Goal: Transaction & Acquisition: Book appointment/travel/reservation

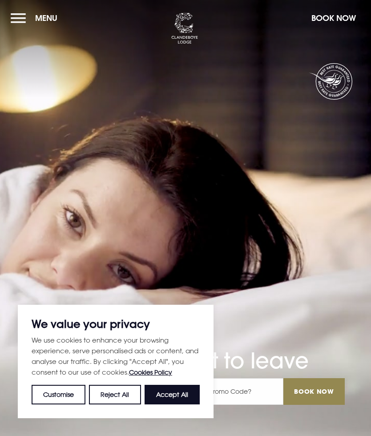
click at [178, 397] on button "Accept All" at bounding box center [172, 395] width 55 height 20
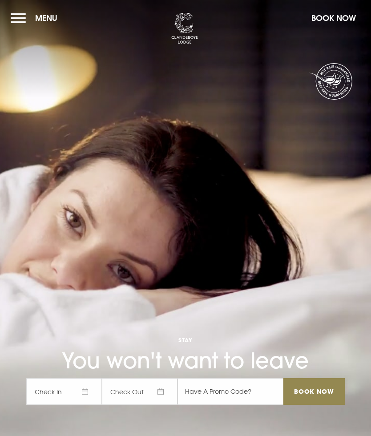
checkbox input "true"
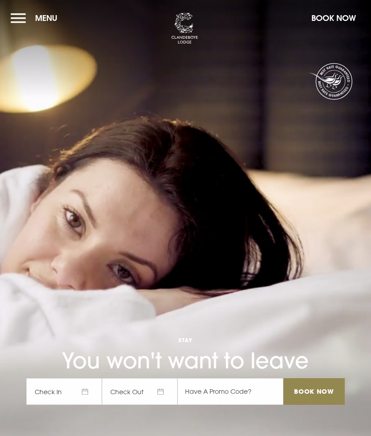
click at [87, 391] on span "Check In" at bounding box center [64, 391] width 76 height 27
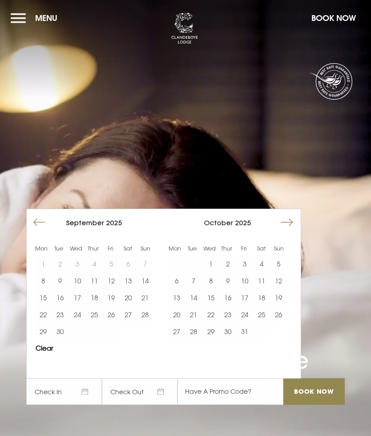
click at [249, 330] on button "31" at bounding box center [244, 331] width 17 height 17
click at [310, 388] on input "Book Now" at bounding box center [313, 391] width 61 height 27
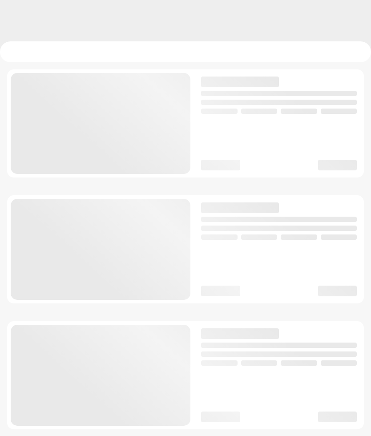
checkbox input "true"
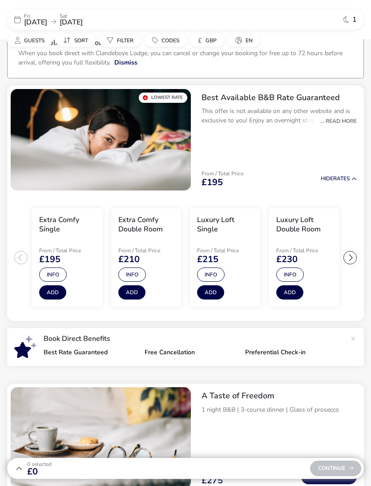
scroll to position [24, 0]
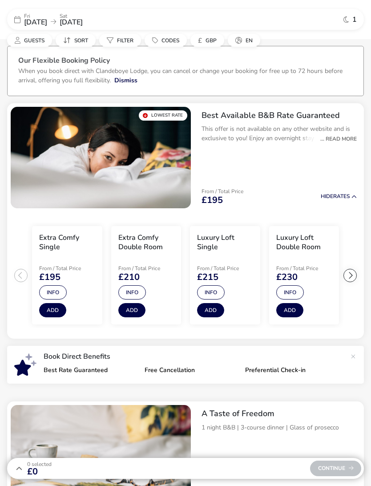
click at [338, 136] on div "... Read More" at bounding box center [336, 139] width 41 height 8
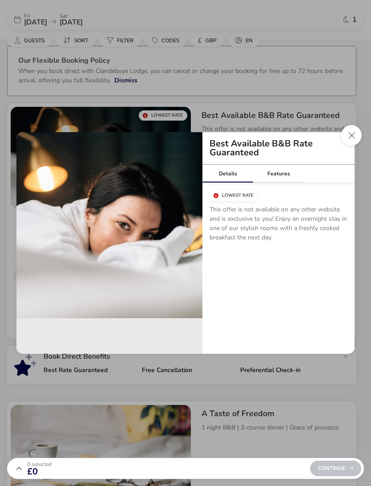
click at [352, 135] on button "Close modal" at bounding box center [351, 135] width 20 height 20
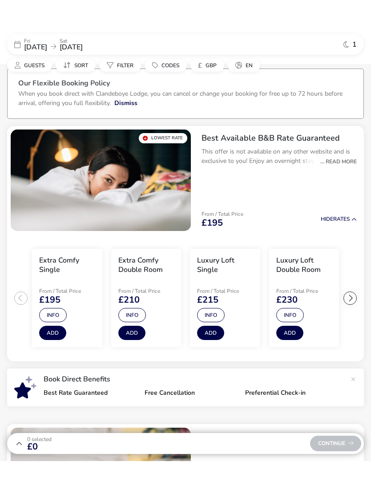
scroll to position [17, 0]
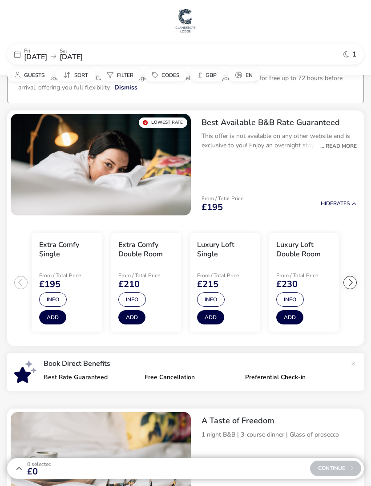
click at [217, 203] on span "£195" at bounding box center [212, 207] width 21 height 9
click at [247, 132] on p "This offer is not available on any other website and is exclusive to you! Enjoy…" at bounding box center [279, 140] width 155 height 19
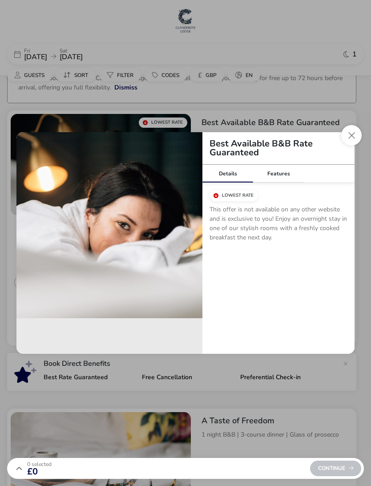
click at [353, 132] on button "Close modal" at bounding box center [351, 135] width 20 height 20
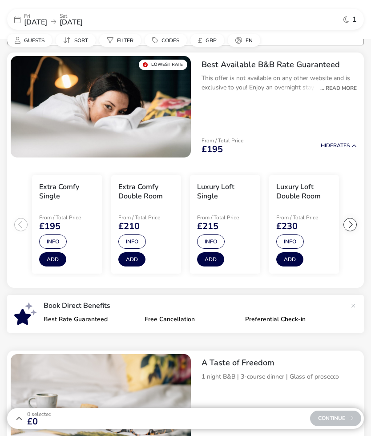
scroll to position [0, 0]
